Goal: Information Seeking & Learning: Learn about a topic

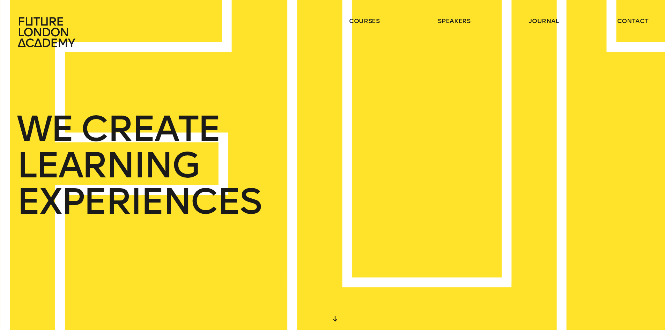
click at [60, 37] on icon at bounding box center [47, 32] width 61 height 31
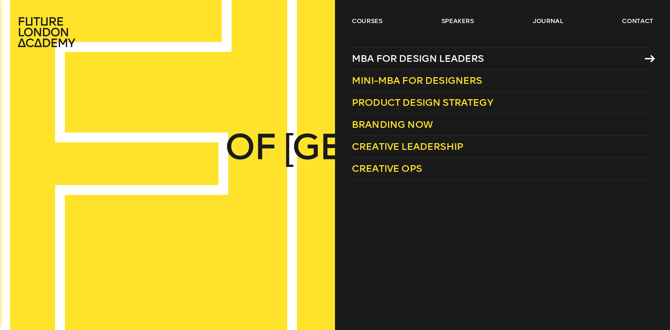
click at [393, 60] on span "MBA for Design Leaders" at bounding box center [418, 59] width 132 height 12
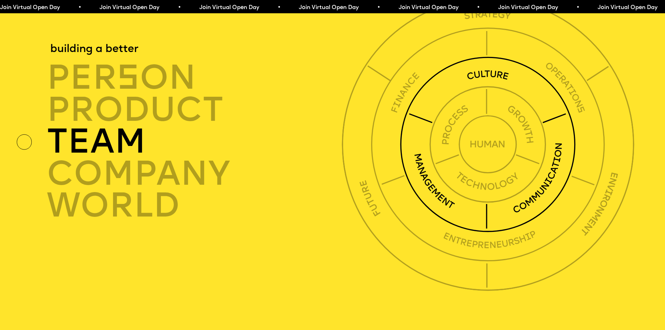
scroll to position [2374, 0]
